Goal: Task Accomplishment & Management: Manage account settings

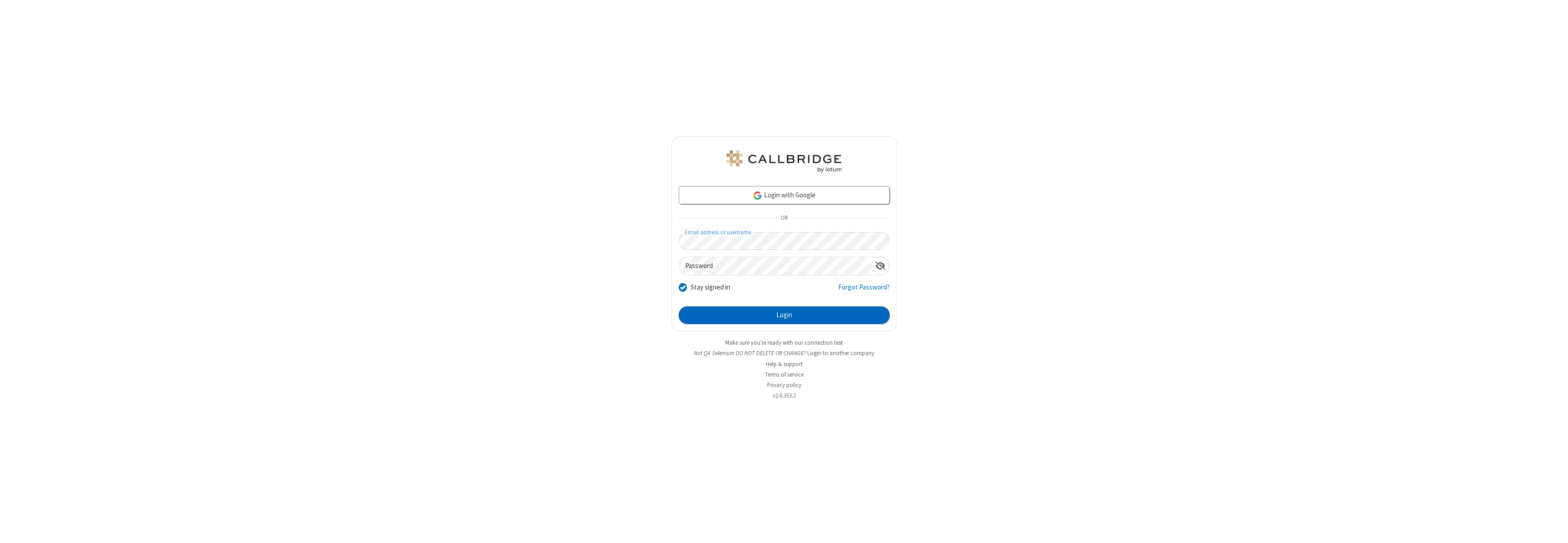
click at [784, 315] on button "Login" at bounding box center [784, 315] width 211 height 18
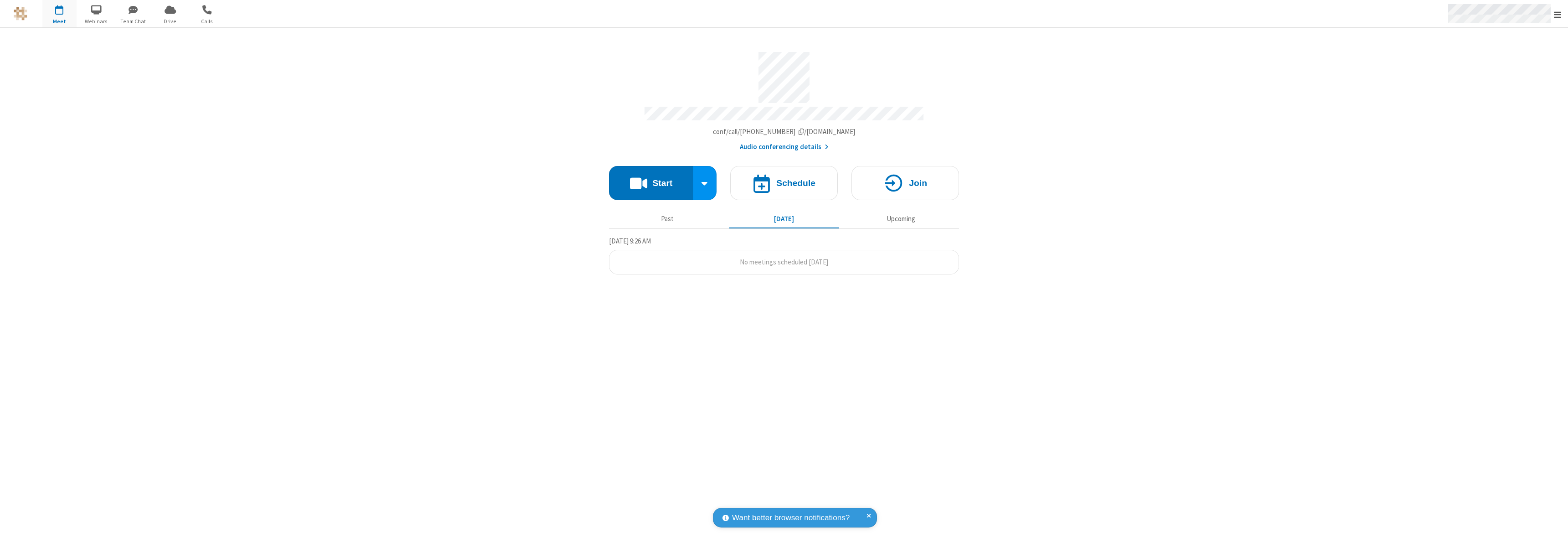
click at [1558, 14] on span "Open menu" at bounding box center [1558, 14] width 7 height 9
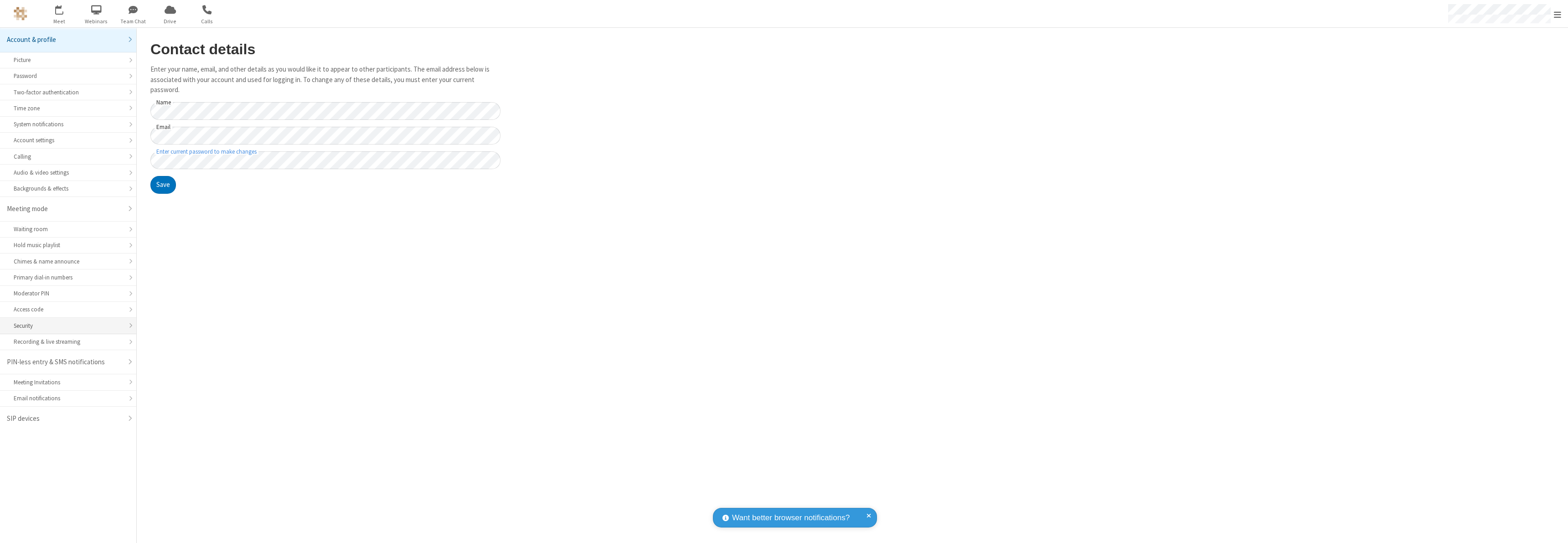
click at [68, 326] on div "Security" at bounding box center [68, 326] width 109 height 9
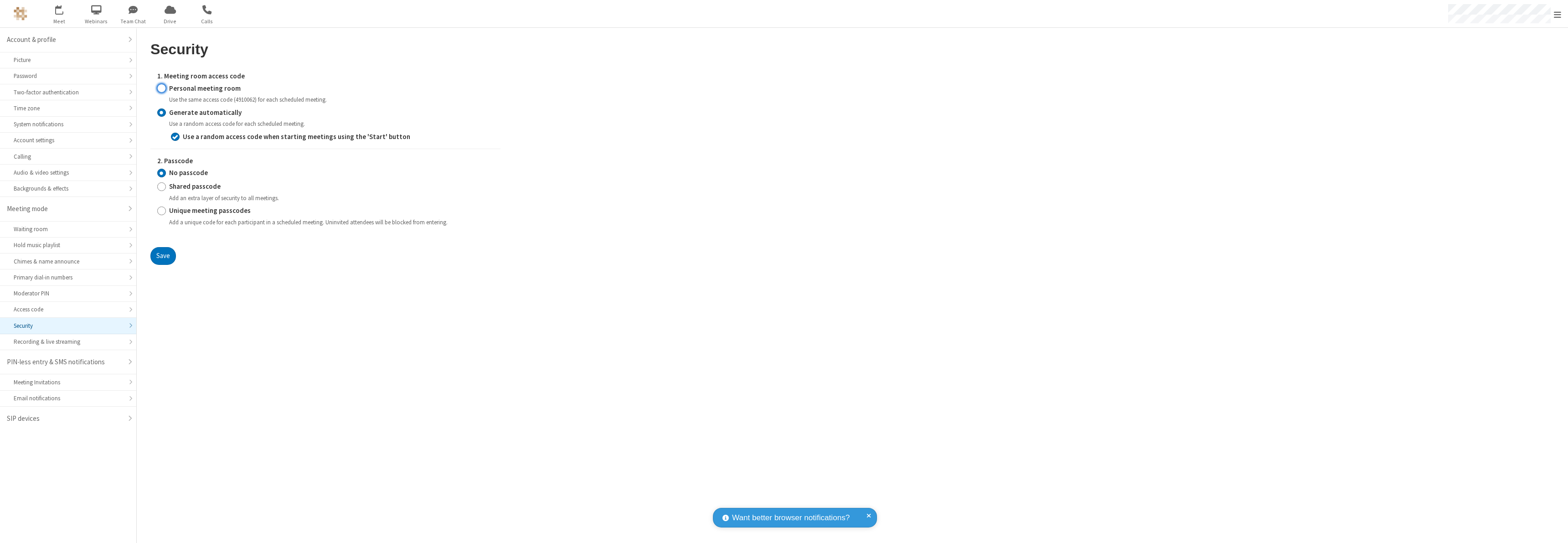
click at [161, 88] on input "Personal meeting room" at bounding box center [161, 88] width 9 height 10
radio input "true"
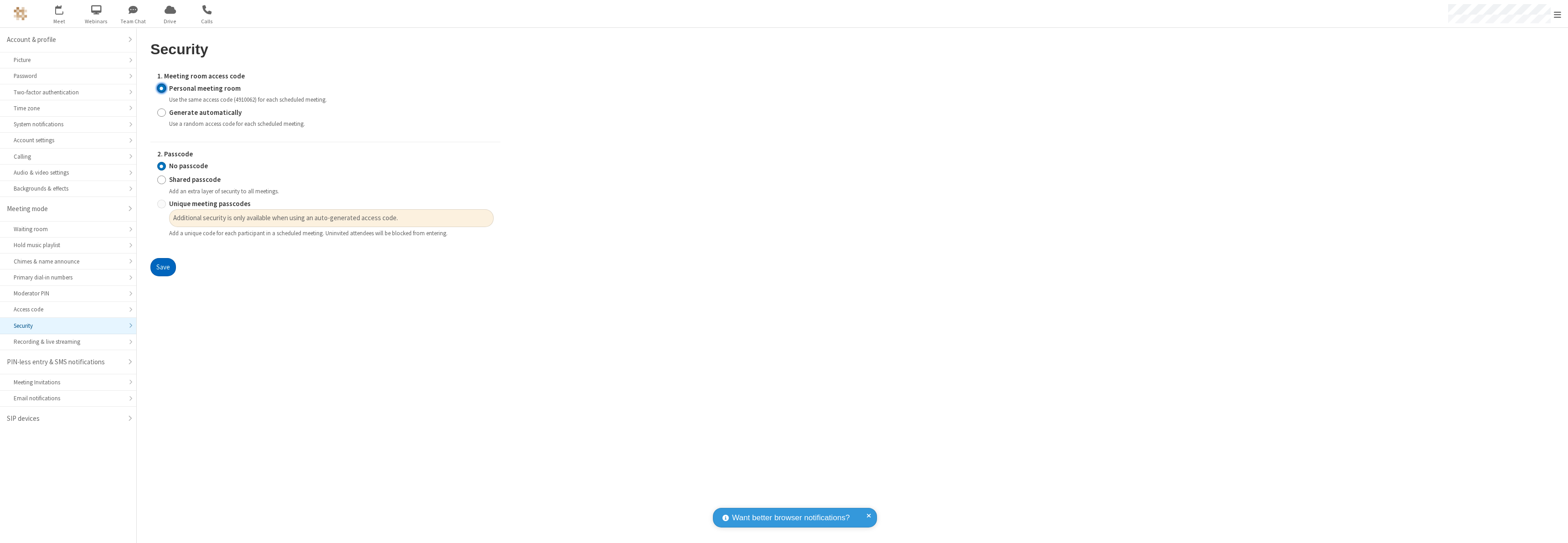
click at [163, 267] on button "Save" at bounding box center [163, 267] width 26 height 18
